Goal: Information Seeking & Learning: Learn about a topic

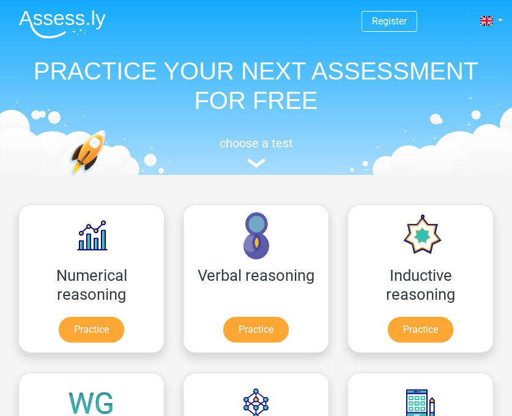
scroll to position [195, 0]
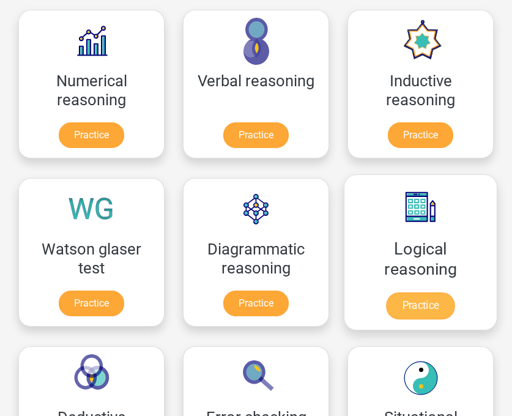
click at [426, 302] on link "Practice" at bounding box center [420, 306] width 69 height 27
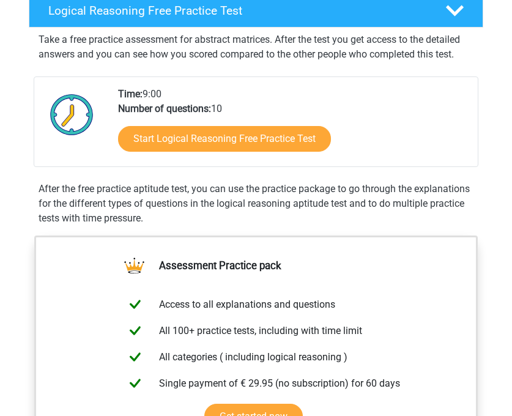
scroll to position [217, 0]
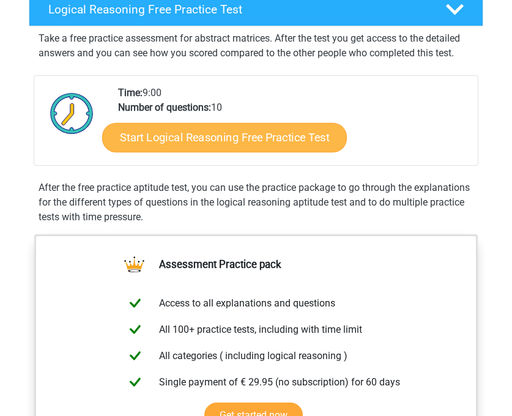
click at [255, 141] on link "Start Logical Reasoning Free Practice Test" at bounding box center [224, 137] width 245 height 29
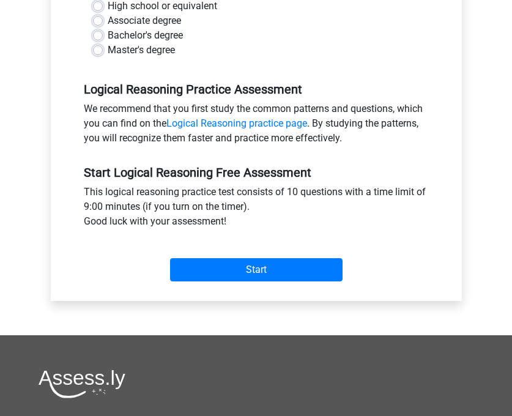
scroll to position [306, 0]
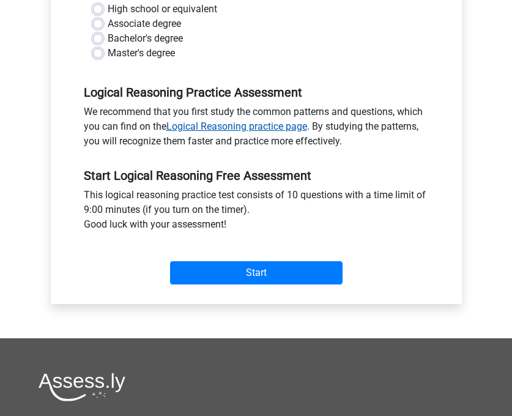
click at [222, 125] on link "Logical Reasoning practice page" at bounding box center [237, 127] width 141 height 12
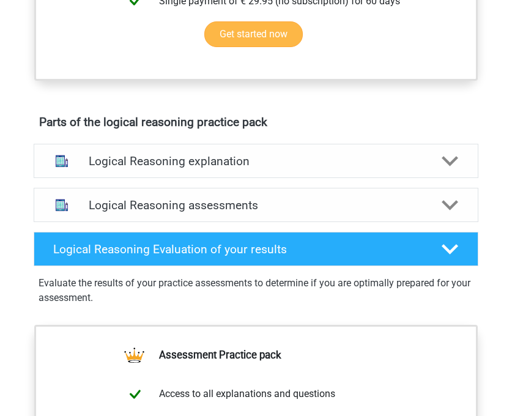
scroll to position [604, 0]
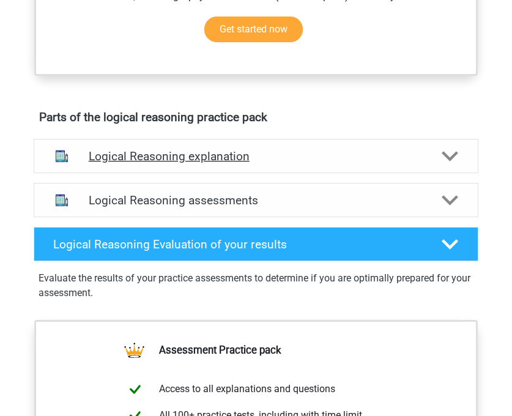
click at [238, 157] on h4 "Logical Reasoning explanation" at bounding box center [257, 156] width 336 height 14
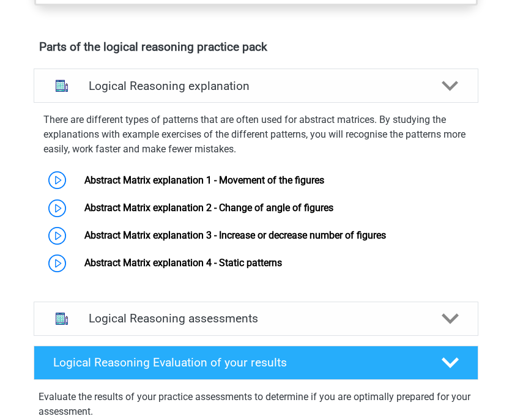
scroll to position [675, 0]
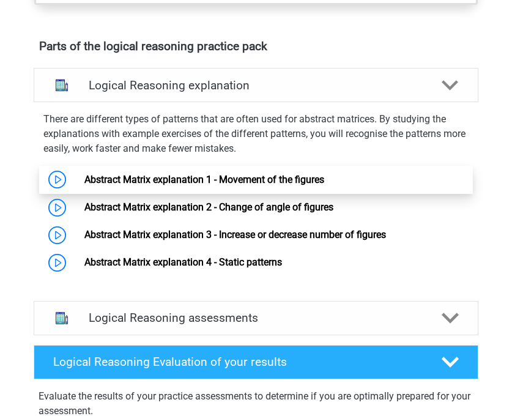
click at [217, 176] on link "Abstract Matrix explanation 1 - Movement of the figures" at bounding box center [204, 180] width 240 height 12
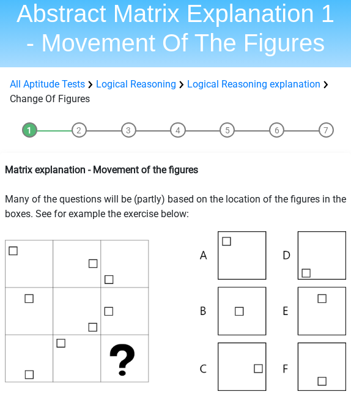
scroll to position [38, 0]
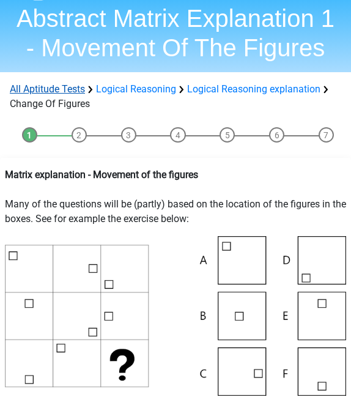
click at [61, 85] on link "All Aptitude Tests" at bounding box center [47, 89] width 75 height 12
